Goal: Task Accomplishment & Management: Complete application form

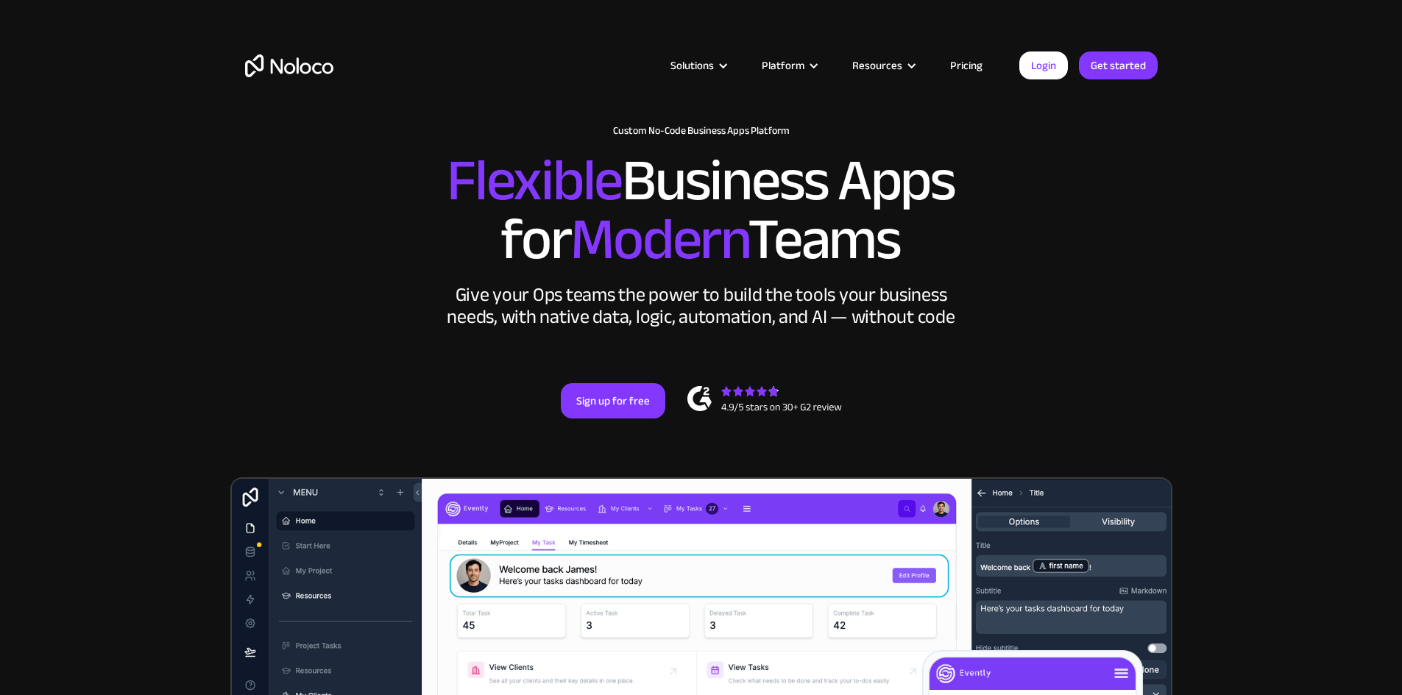
click at [1123, 62] on link "Get started" at bounding box center [1118, 66] width 79 height 28
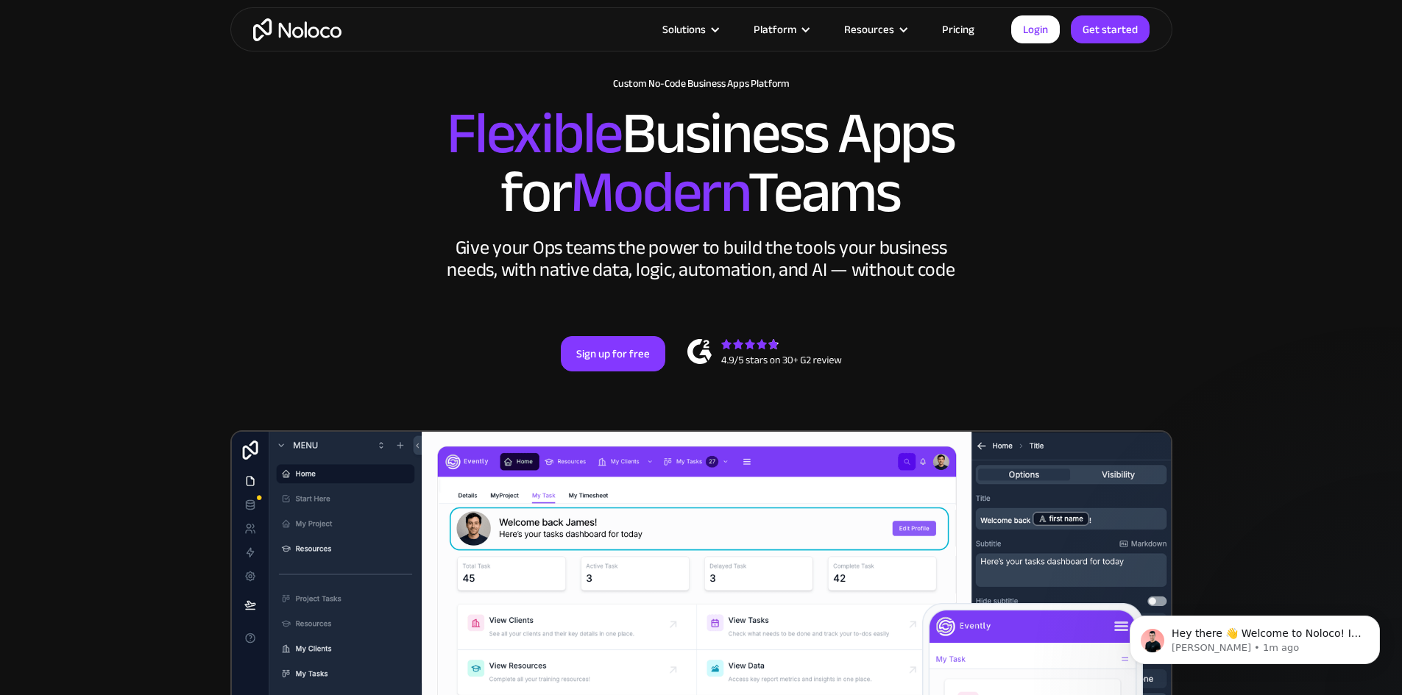
scroll to position [74, 0]
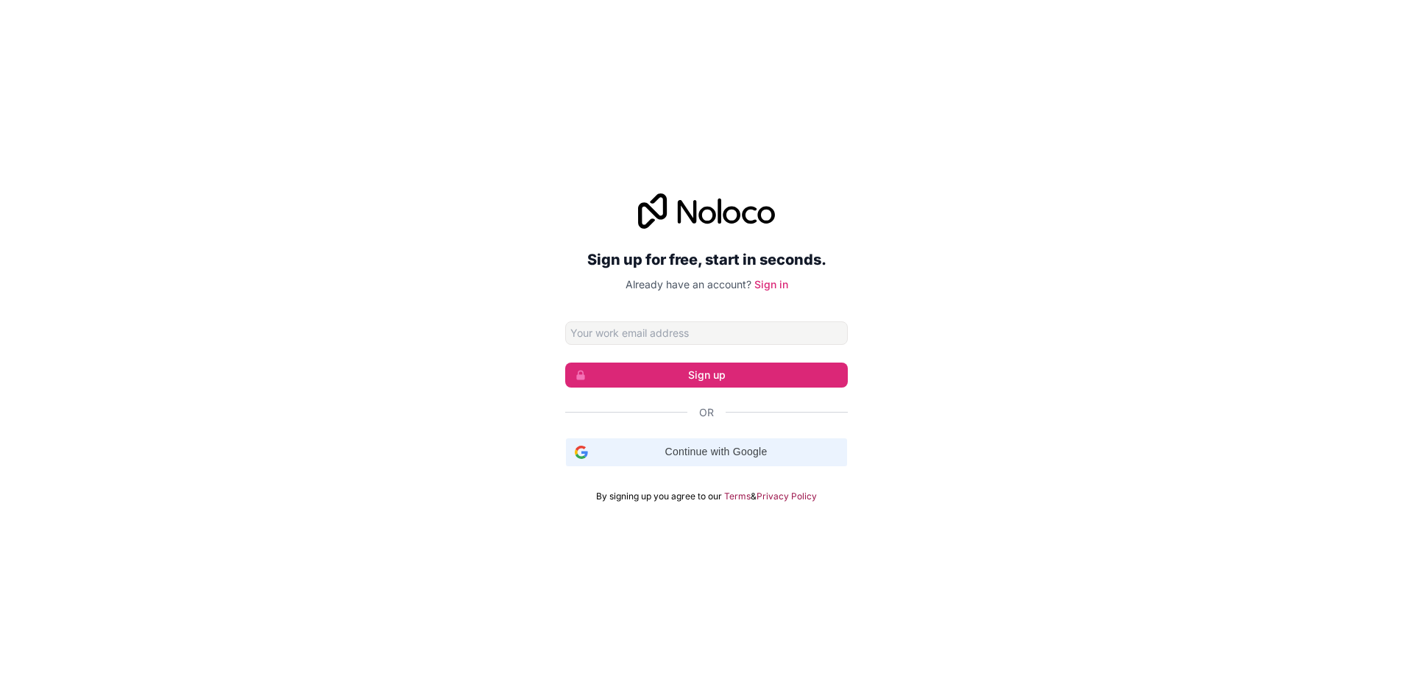
click at [720, 453] on span "Continue with Google" at bounding box center [716, 451] width 244 height 15
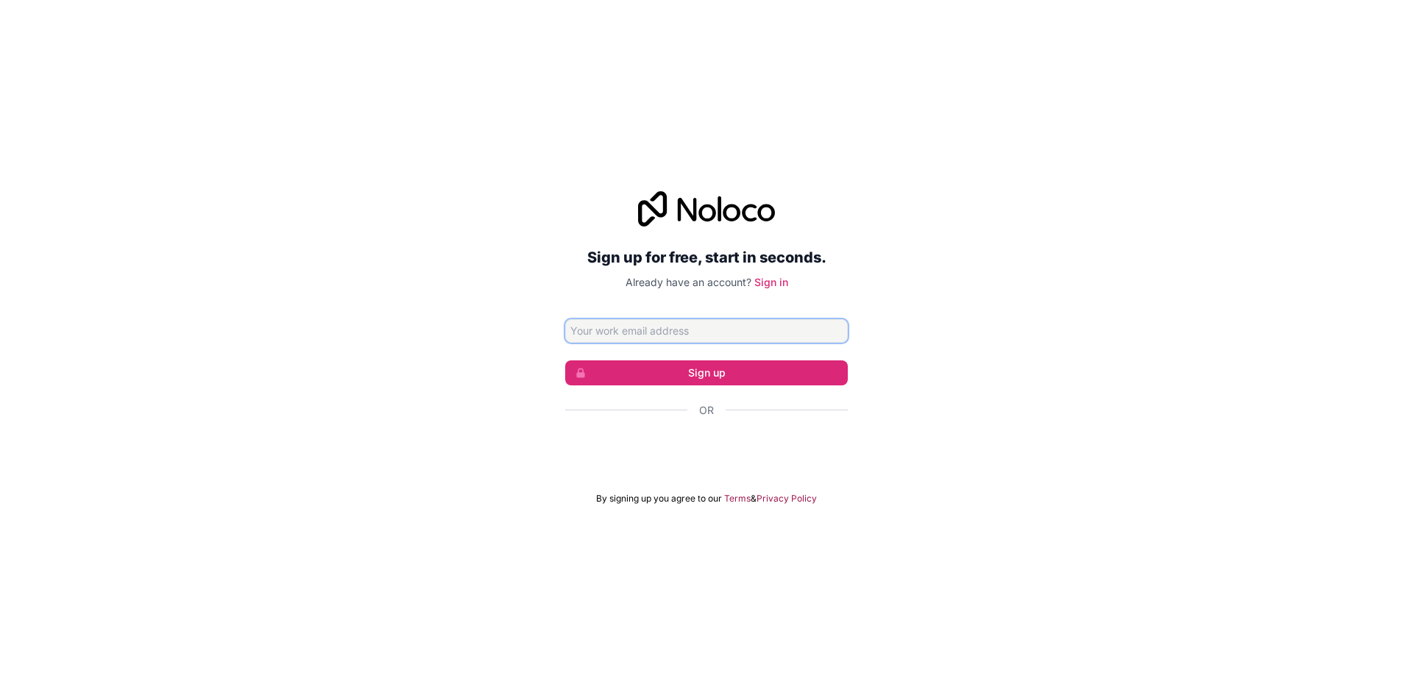
click at [718, 333] on input "Email address" at bounding box center [706, 331] width 283 height 24
type input "P"
type input "[EMAIL_ADDRESS][DOMAIN_NAME]"
click button "Sign up" at bounding box center [706, 373] width 283 height 25
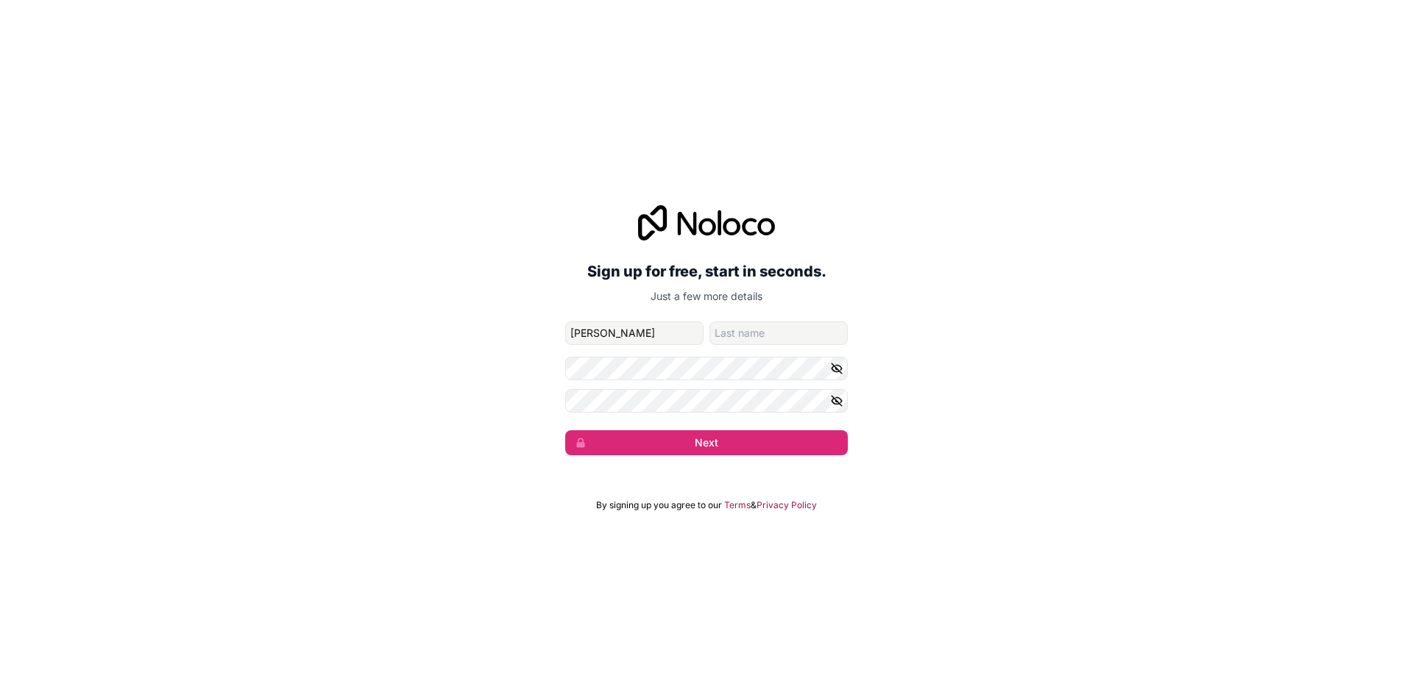
type input "[PERSON_NAME]"
click at [786, 324] on input "family-name" at bounding box center [778, 334] width 138 height 24
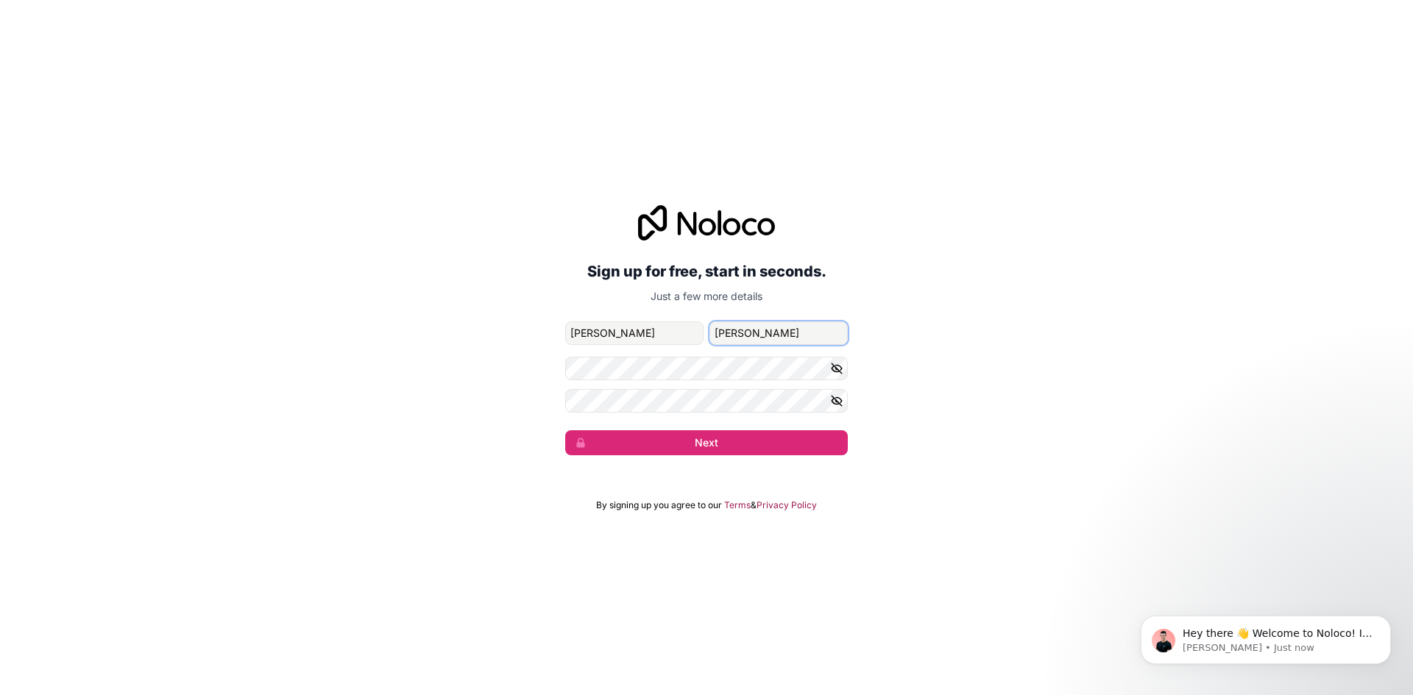
type input "[PERSON_NAME]"
drag, startPoint x: 778, startPoint y: 332, endPoint x: 690, endPoint y: 344, distance: 88.5
click at [690, 344] on div "[PERSON_NAME]" at bounding box center [706, 334] width 283 height 24
type input "sh"
click at [732, 421] on form "[EMAIL_ADDRESS][DOMAIN_NAME] [PERSON_NAME] Next" at bounding box center [706, 389] width 283 height 134
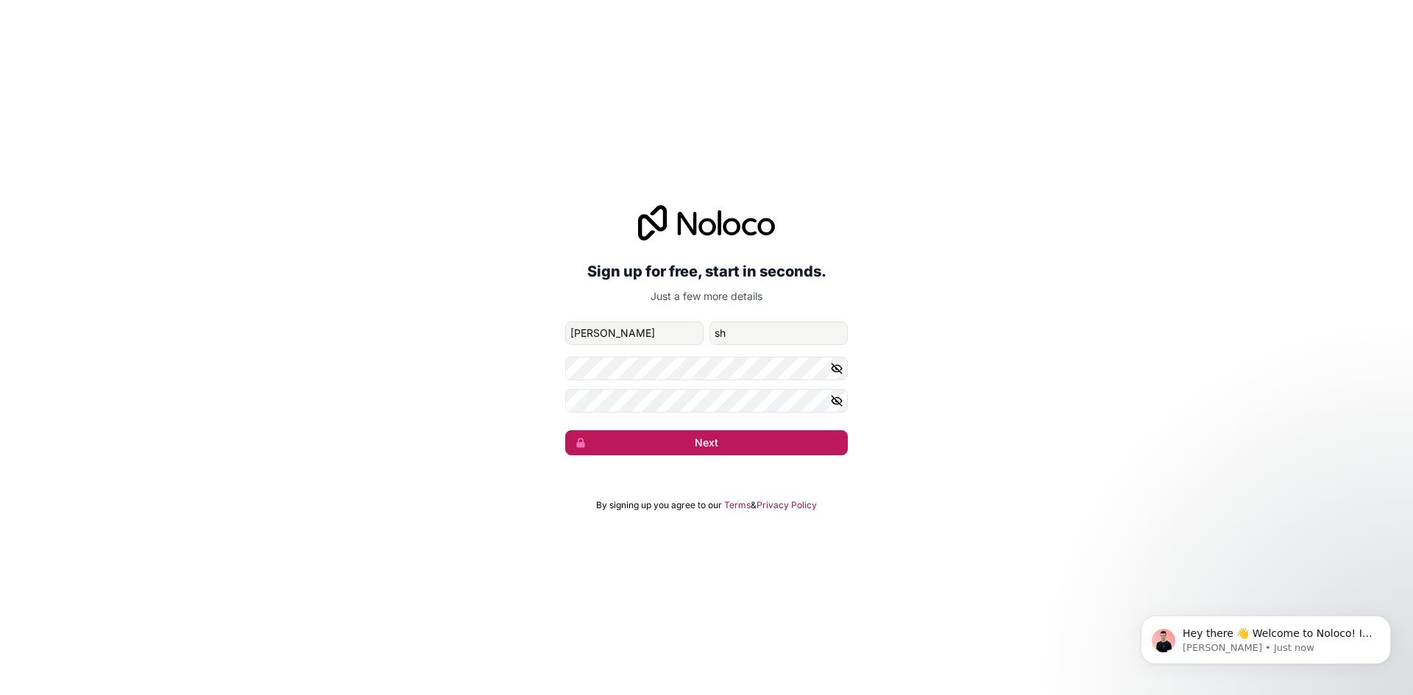
click at [732, 430] on button "Next" at bounding box center [706, 442] width 283 height 25
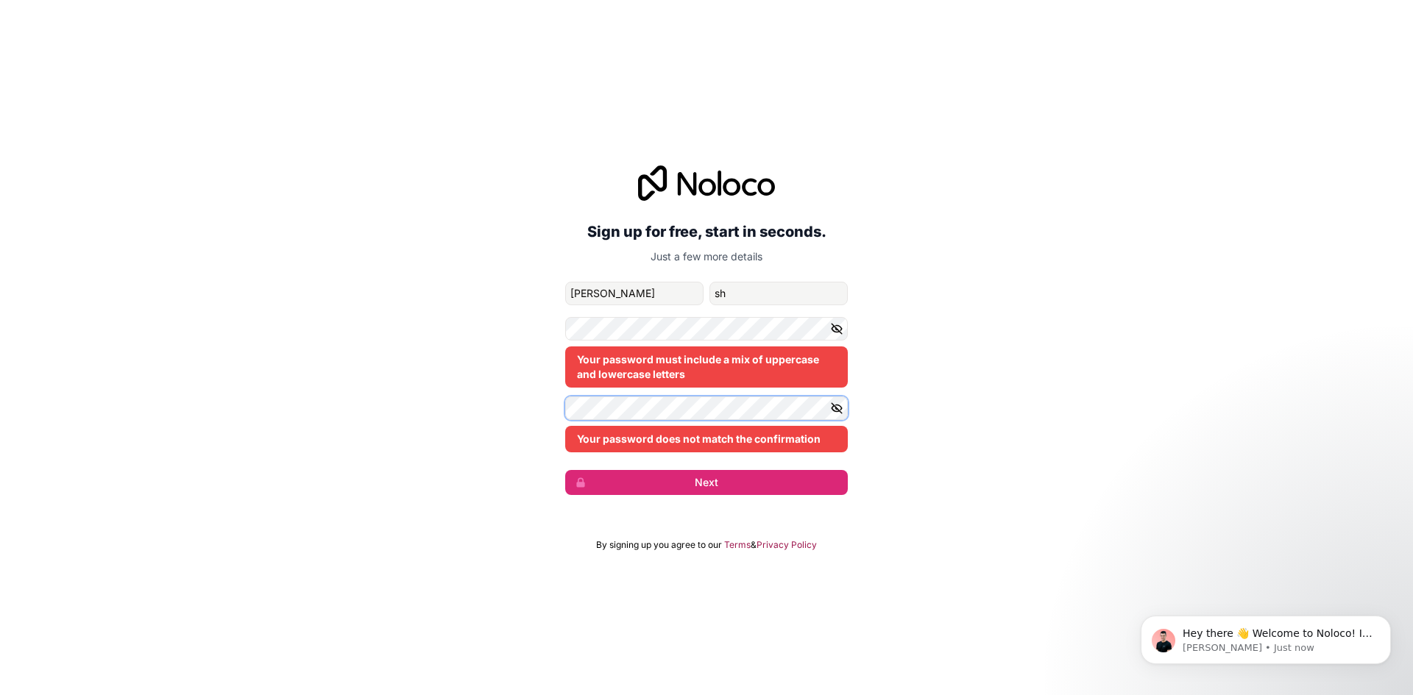
click at [322, 389] on div "Sign up for free, start in seconds. Just a few more details [EMAIL_ADDRESS][DOM…" at bounding box center [706, 330] width 1413 height 371
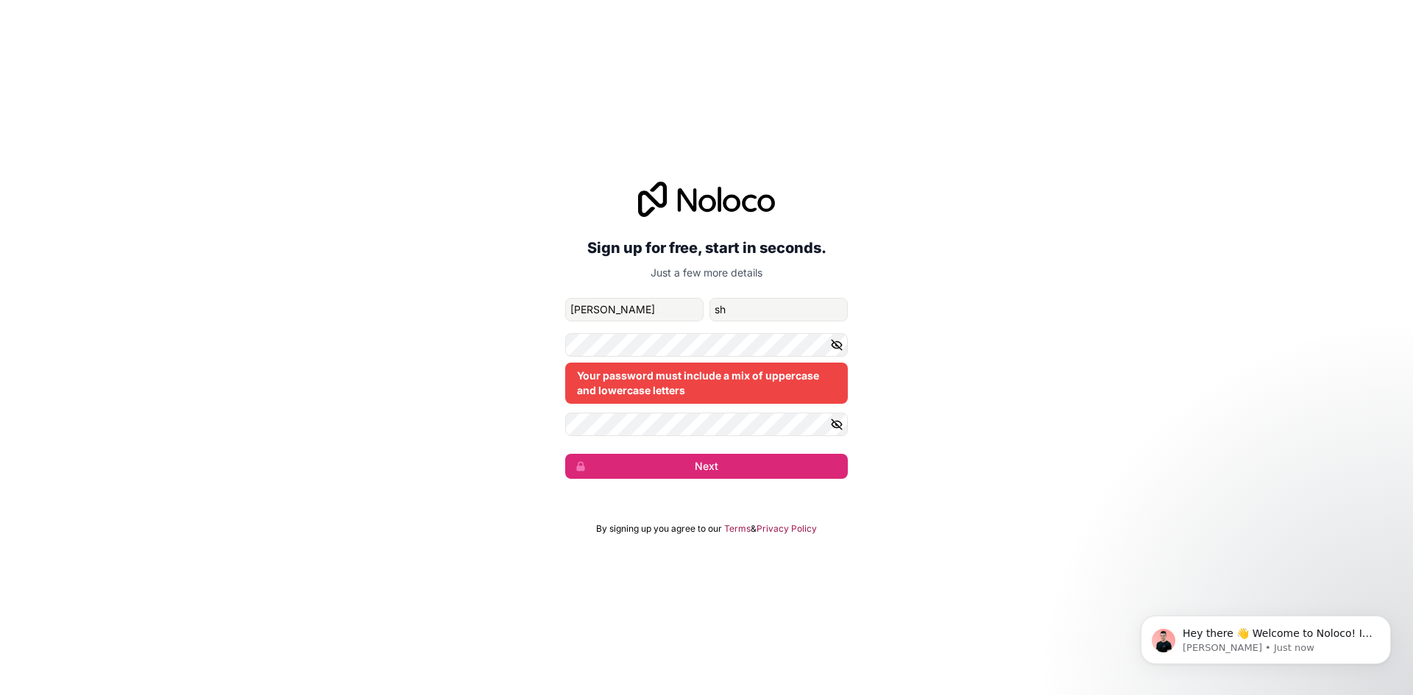
click at [838, 340] on icon "button" at bounding box center [836, 344] width 13 height 13
click at [837, 422] on icon "button" at bounding box center [836, 424] width 13 height 13
click at [784, 461] on button "Next" at bounding box center [706, 466] width 283 height 25
click at [809, 466] on button "Next" at bounding box center [706, 466] width 283 height 25
click at [759, 470] on button "Next" at bounding box center [706, 466] width 283 height 25
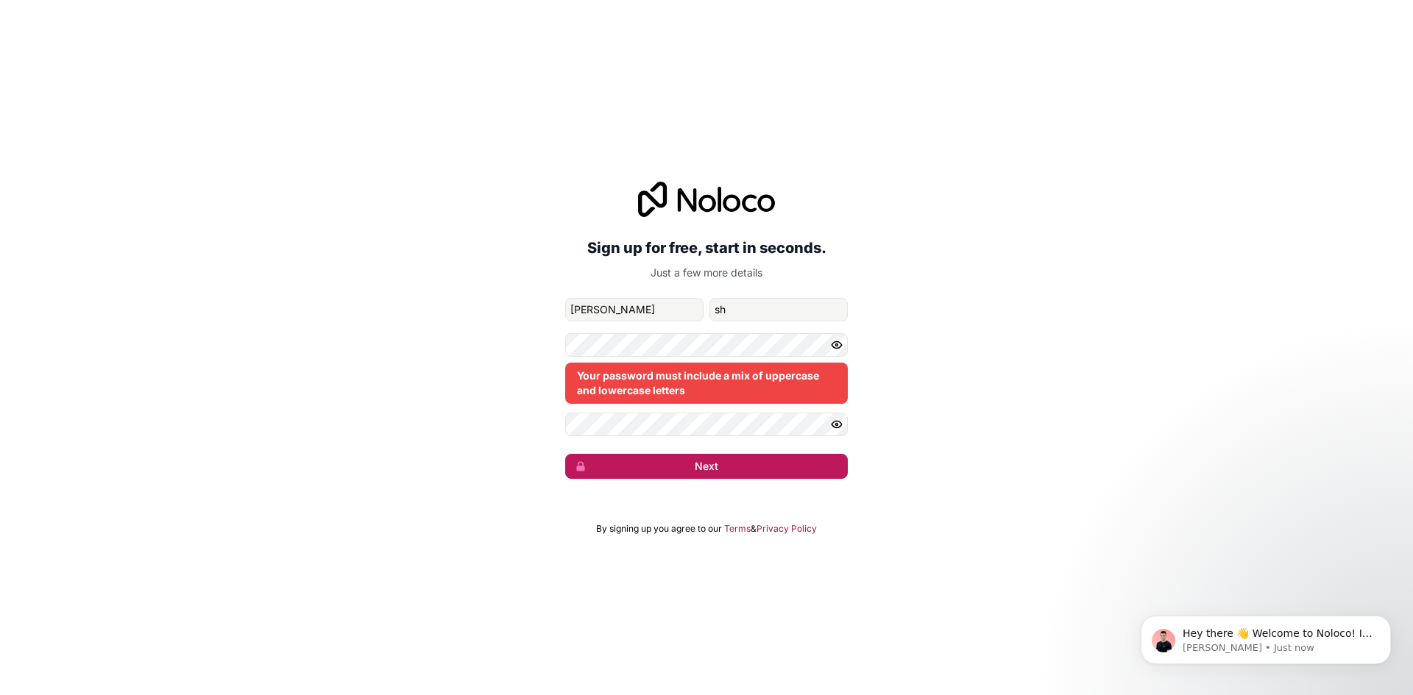
click at [759, 470] on button "Next" at bounding box center [706, 466] width 283 height 25
click at [663, 475] on button "Next" at bounding box center [706, 466] width 283 height 25
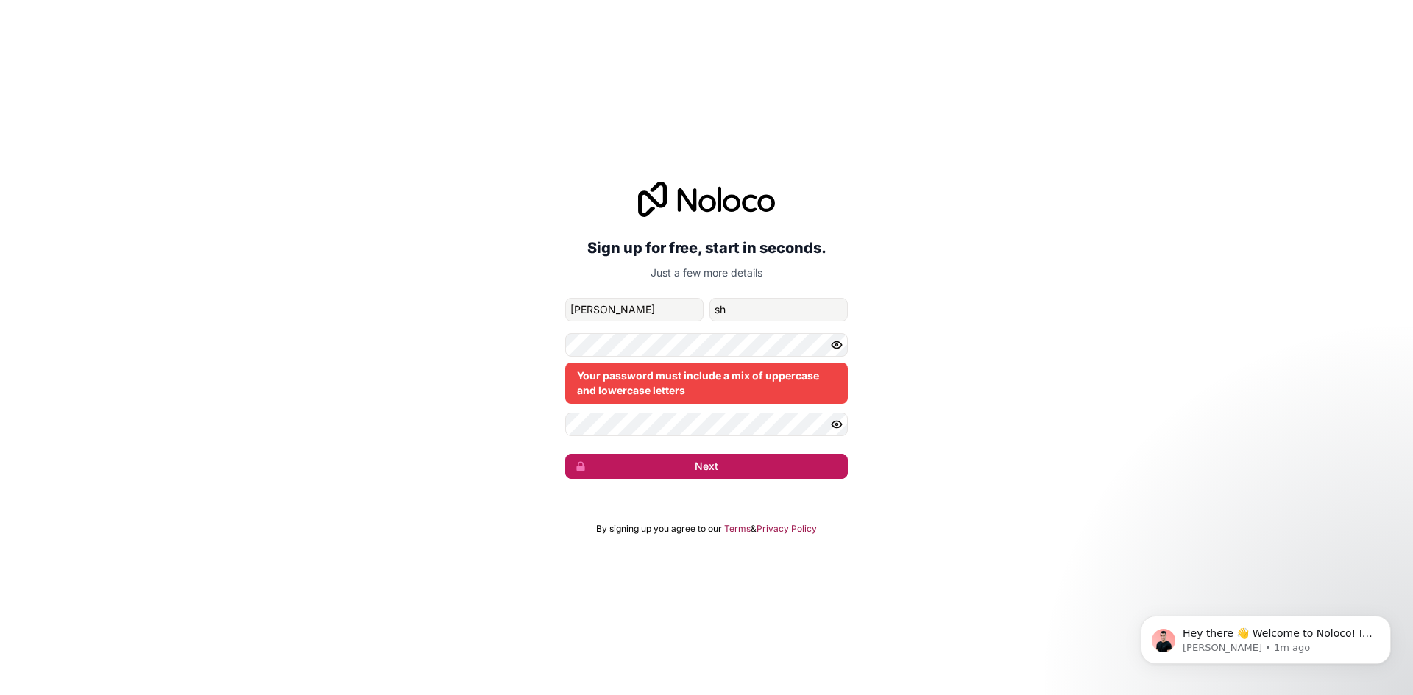
click at [663, 475] on button "Next" at bounding box center [706, 466] width 283 height 25
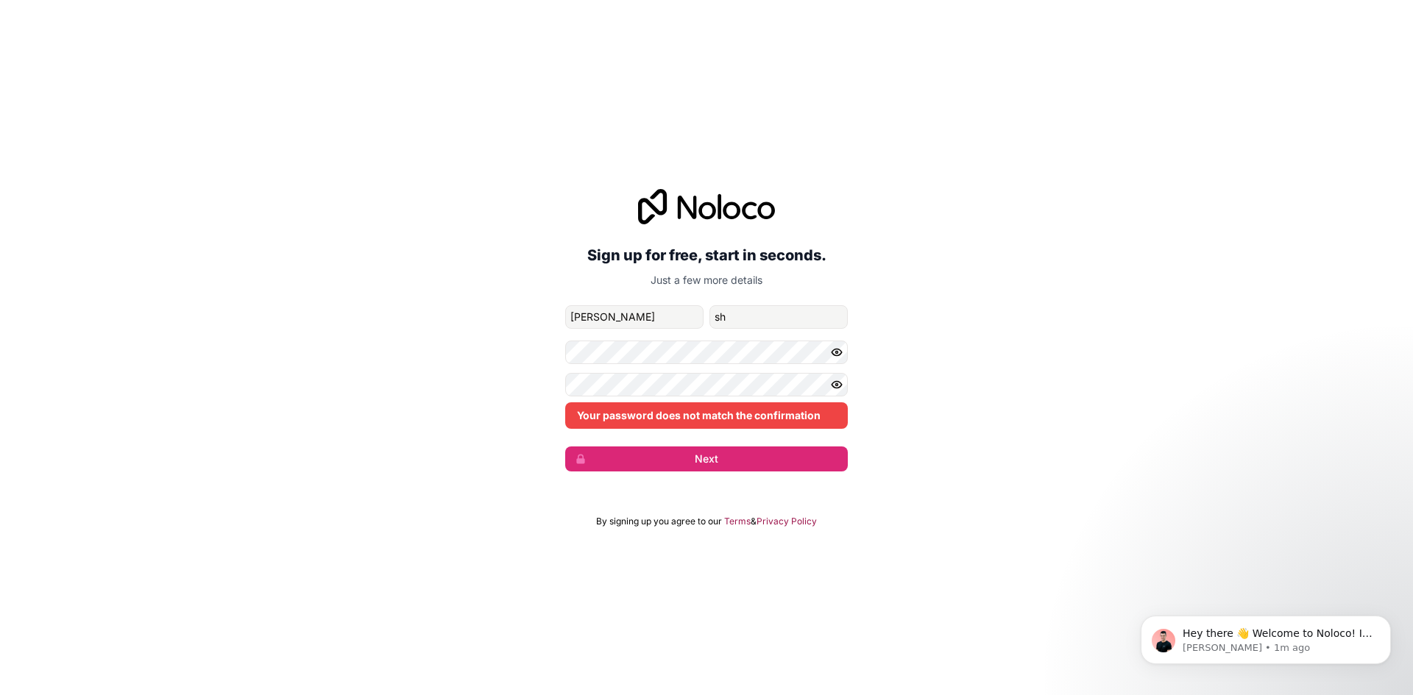
click at [760, 370] on form "[EMAIL_ADDRESS][DOMAIN_NAME] [PERSON_NAME] Your password does not match the con…" at bounding box center [706, 388] width 283 height 166
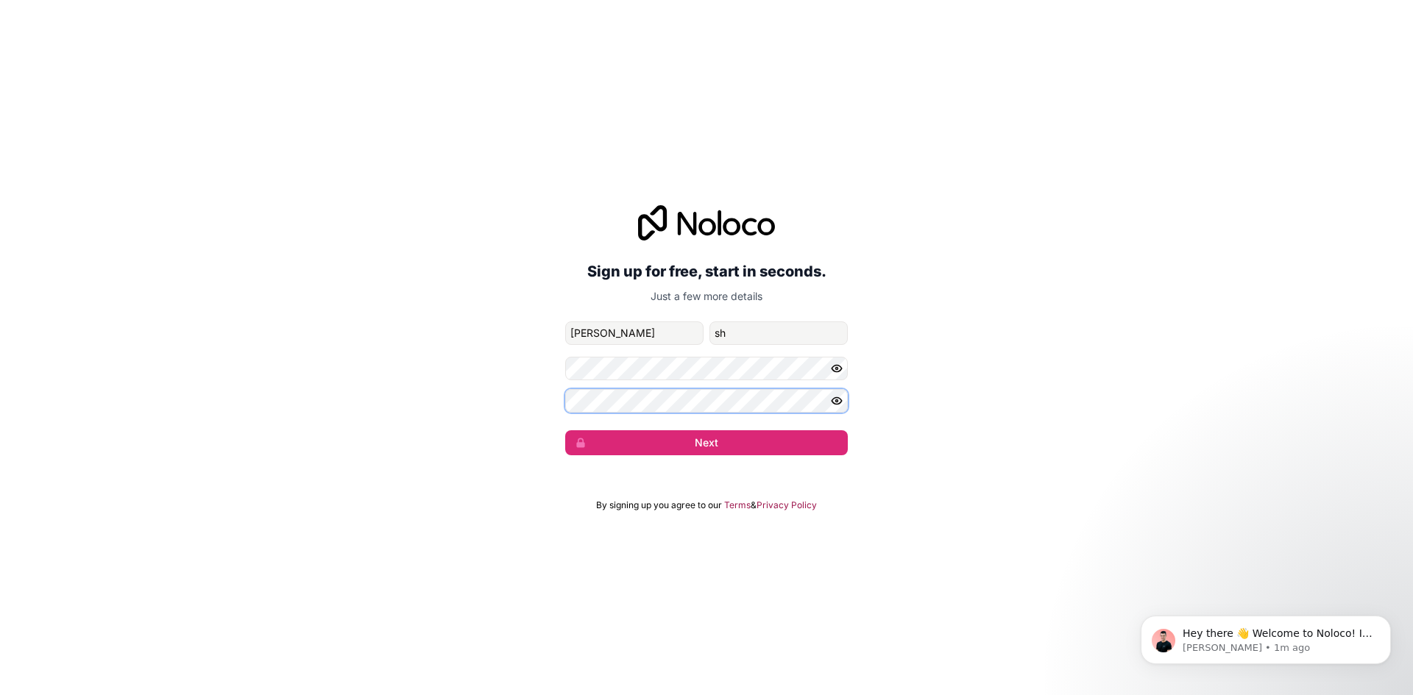
click at [565, 430] on button "Next" at bounding box center [706, 442] width 283 height 25
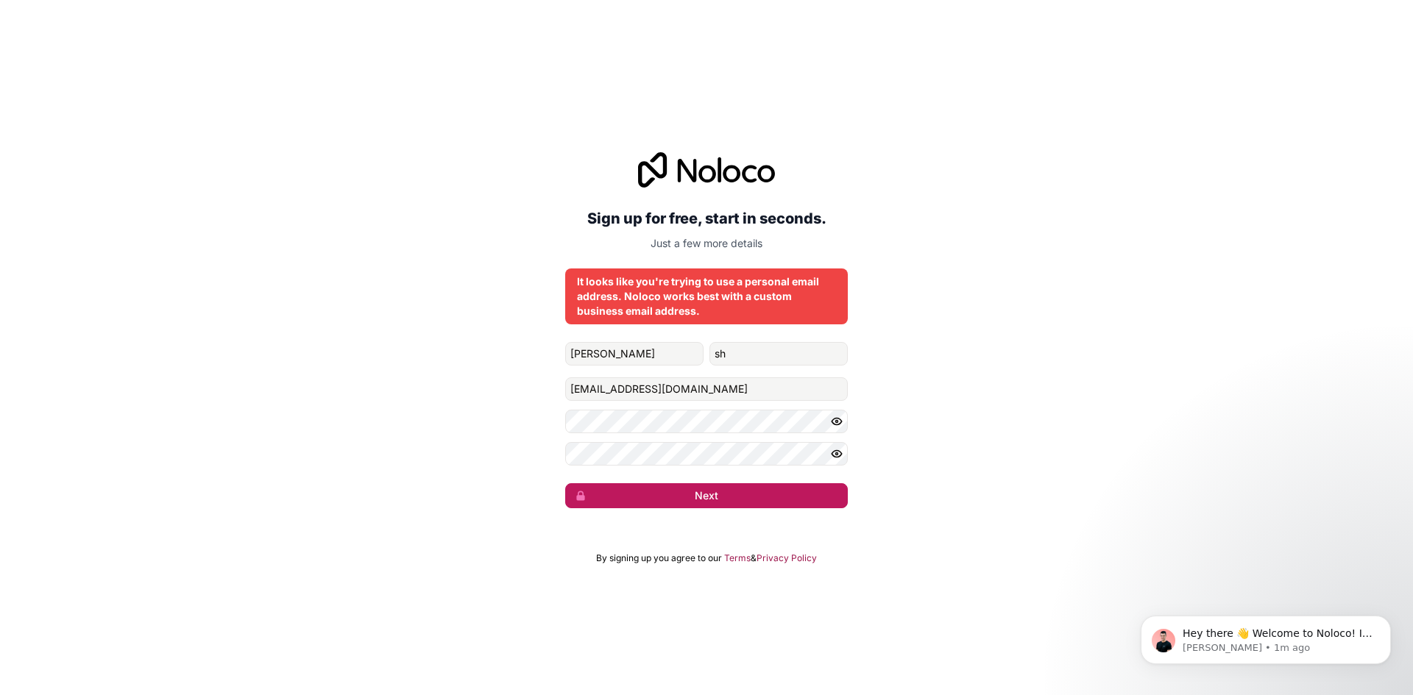
click at [793, 497] on button "Next" at bounding box center [706, 495] width 283 height 25
drag, startPoint x: 793, startPoint y: 497, endPoint x: 581, endPoint y: 503, distance: 212.0
click at [581, 503] on span "submit" at bounding box center [576, 496] width 21 height 24
click at [575, 504] on span "submit" at bounding box center [576, 496] width 21 height 24
drag, startPoint x: 579, startPoint y: 510, endPoint x: 595, endPoint y: 511, distance: 15.5
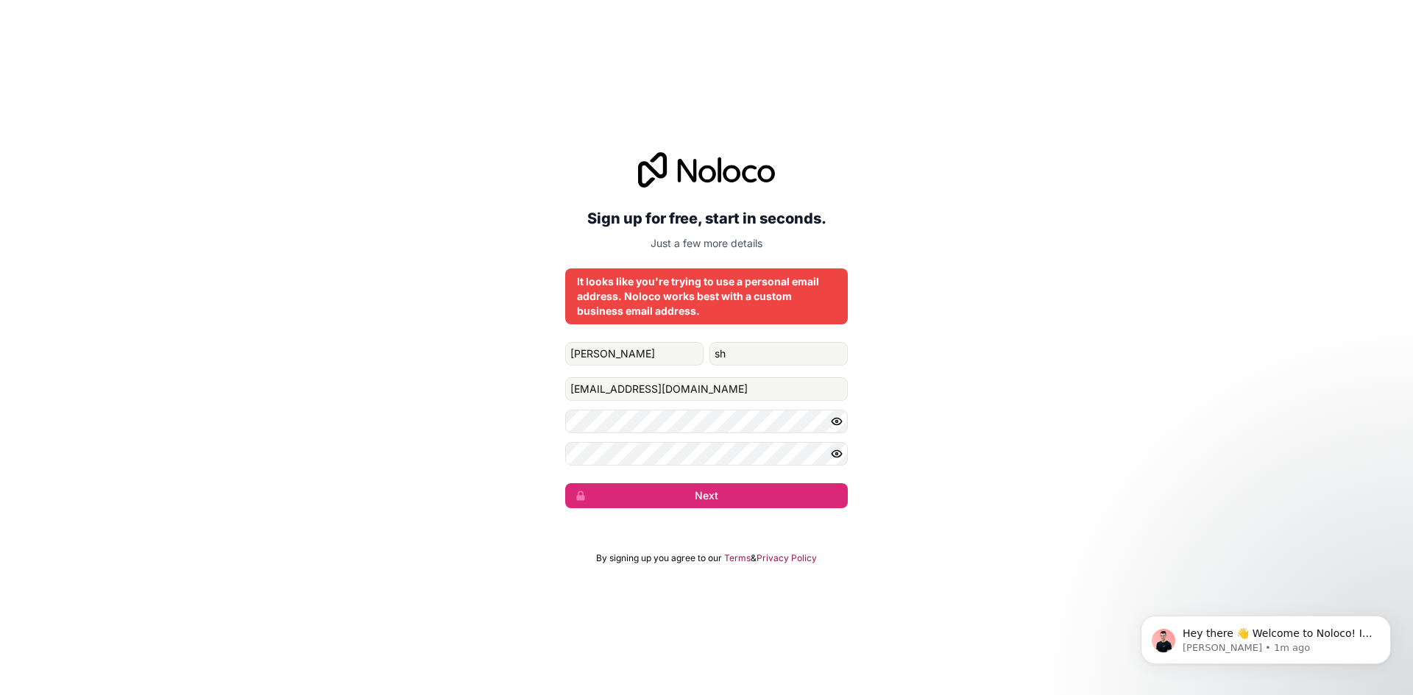
drag, startPoint x: 595, startPoint y: 511, endPoint x: 403, endPoint y: 447, distance: 202.2
click at [377, 454] on div "Sign up for free, start in seconds. Just a few more details It looks like you'r…" at bounding box center [706, 330] width 1413 height 397
drag, startPoint x: 658, startPoint y: 243, endPoint x: 627, endPoint y: 244, distance: 30.9
click at [631, 244] on p "Just a few more details" at bounding box center [706, 243] width 283 height 15
